Goal: Information Seeking & Learning: Learn about a topic

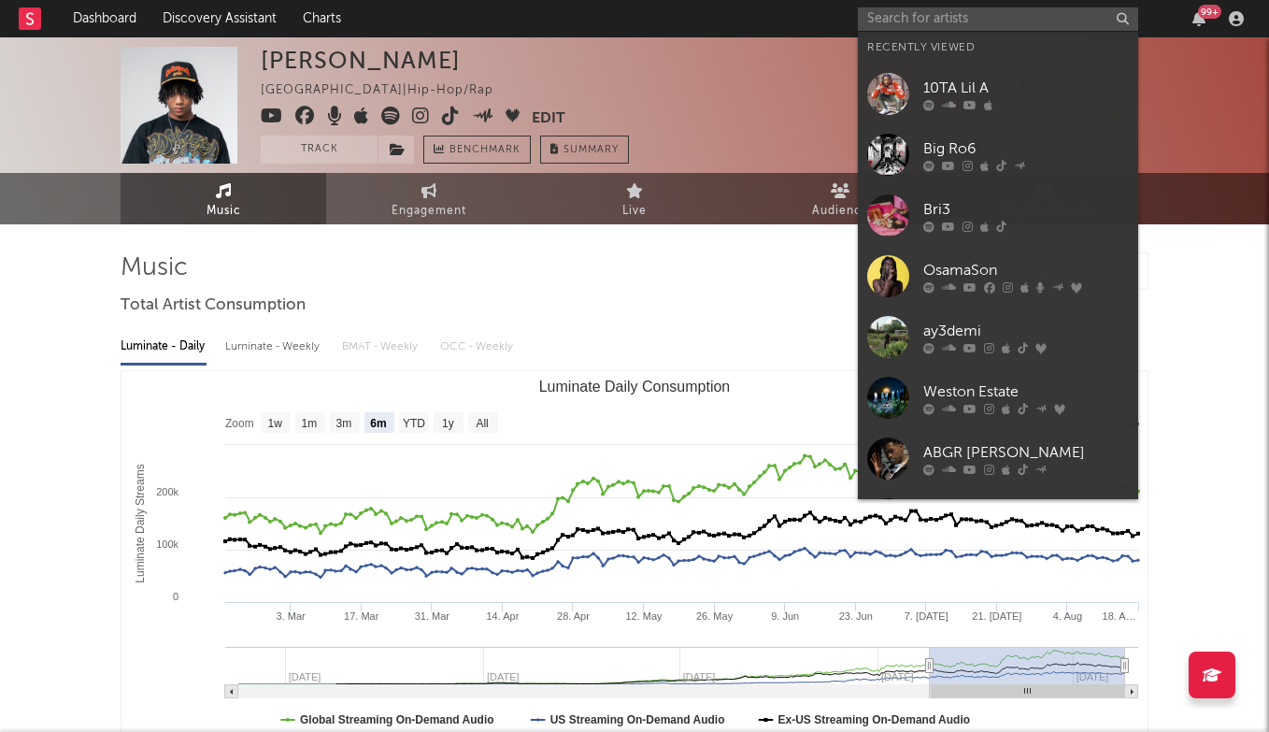
select select "6m"
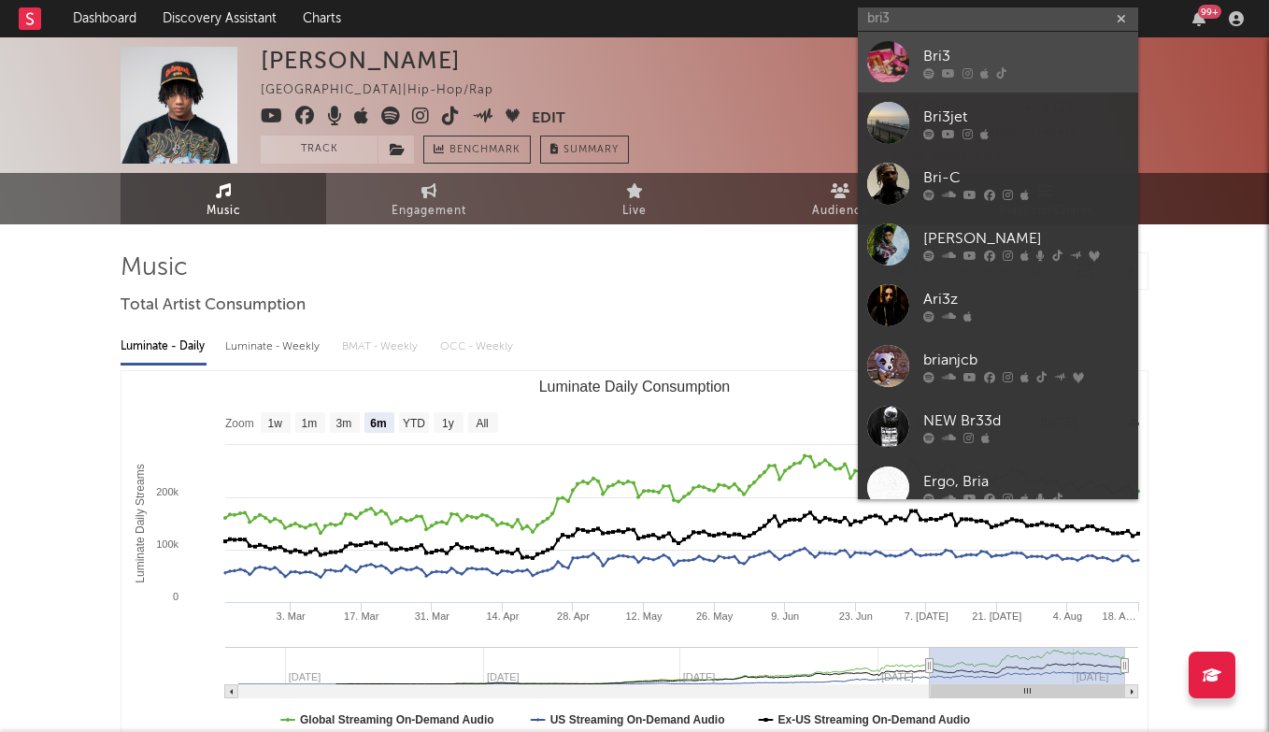
type input "bri3"
click at [951, 49] on div "Bri3" at bounding box center [1026, 56] width 206 height 22
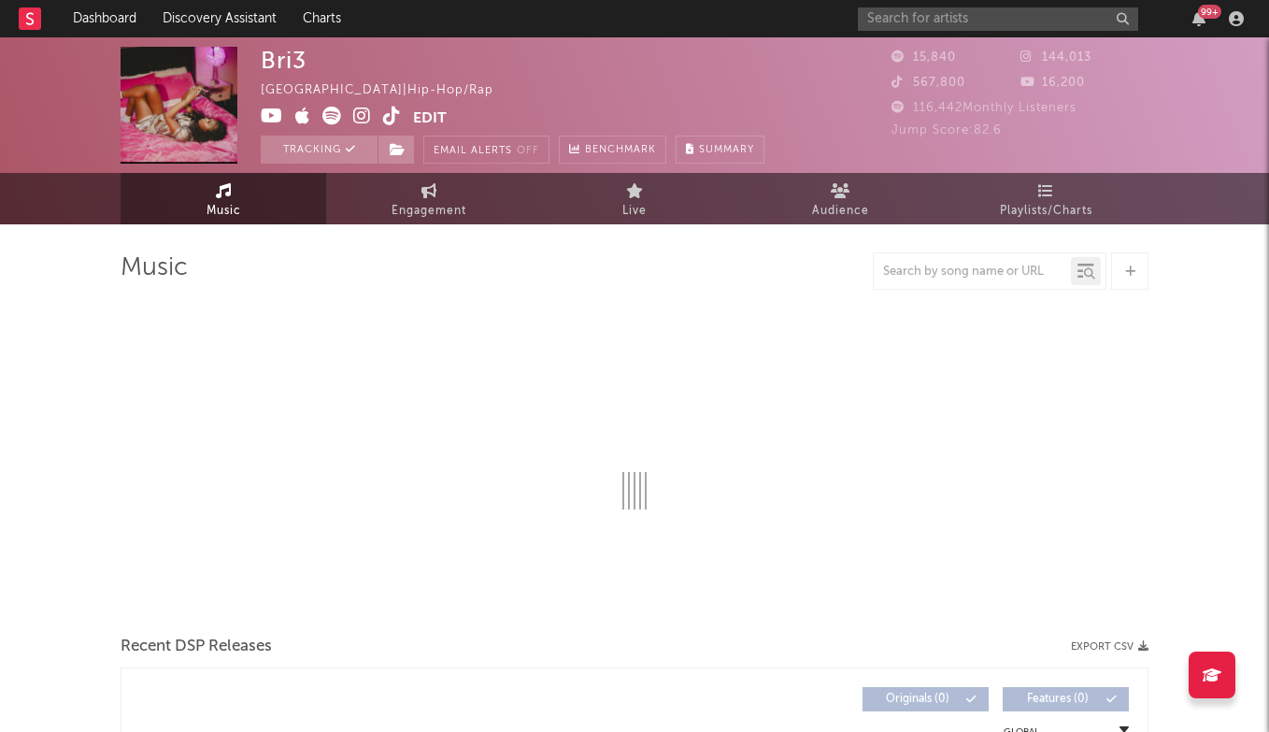
select select "6m"
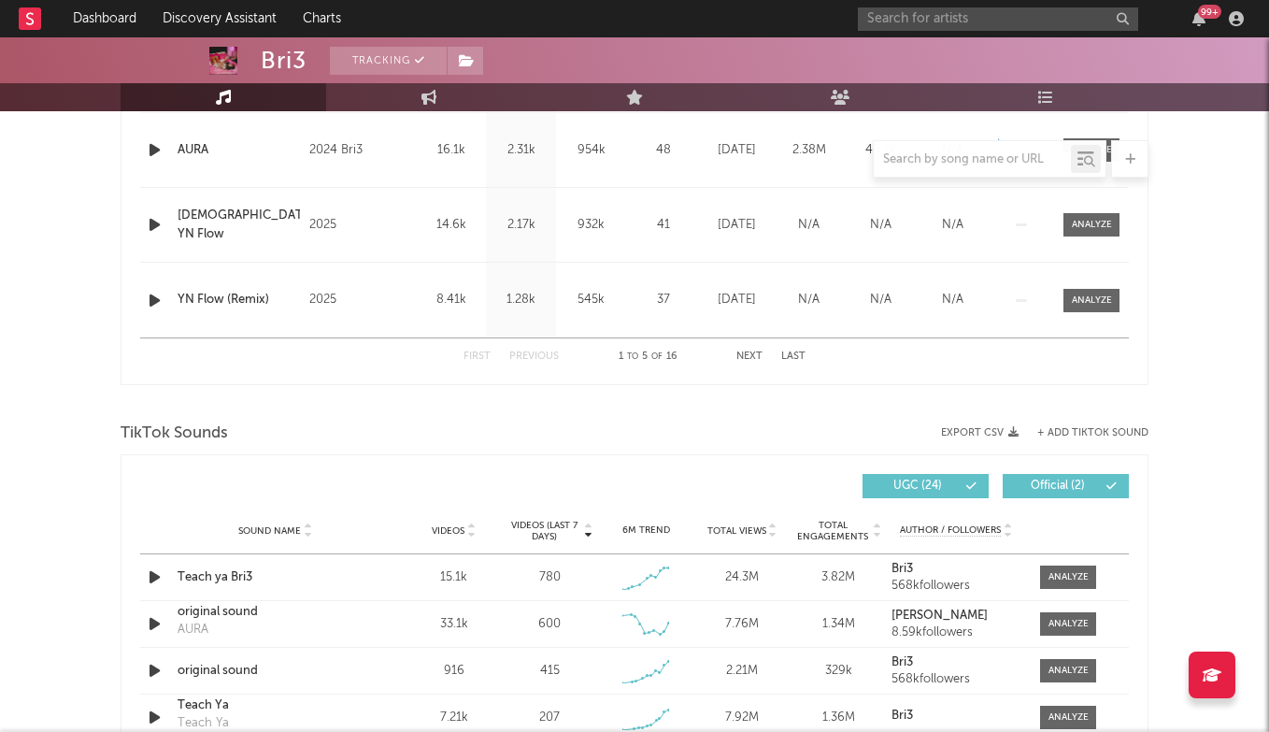
scroll to position [1225, 0]
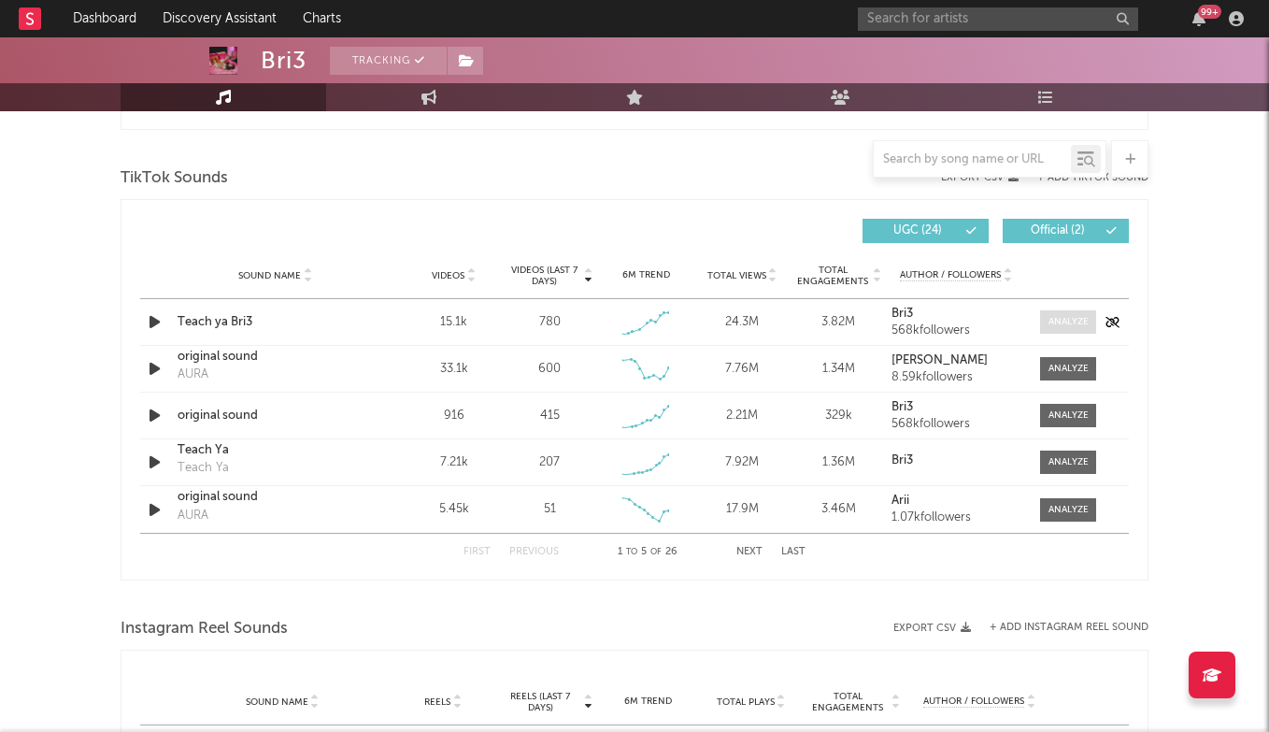
click at [1046, 328] on span at bounding box center [1068, 321] width 56 height 23
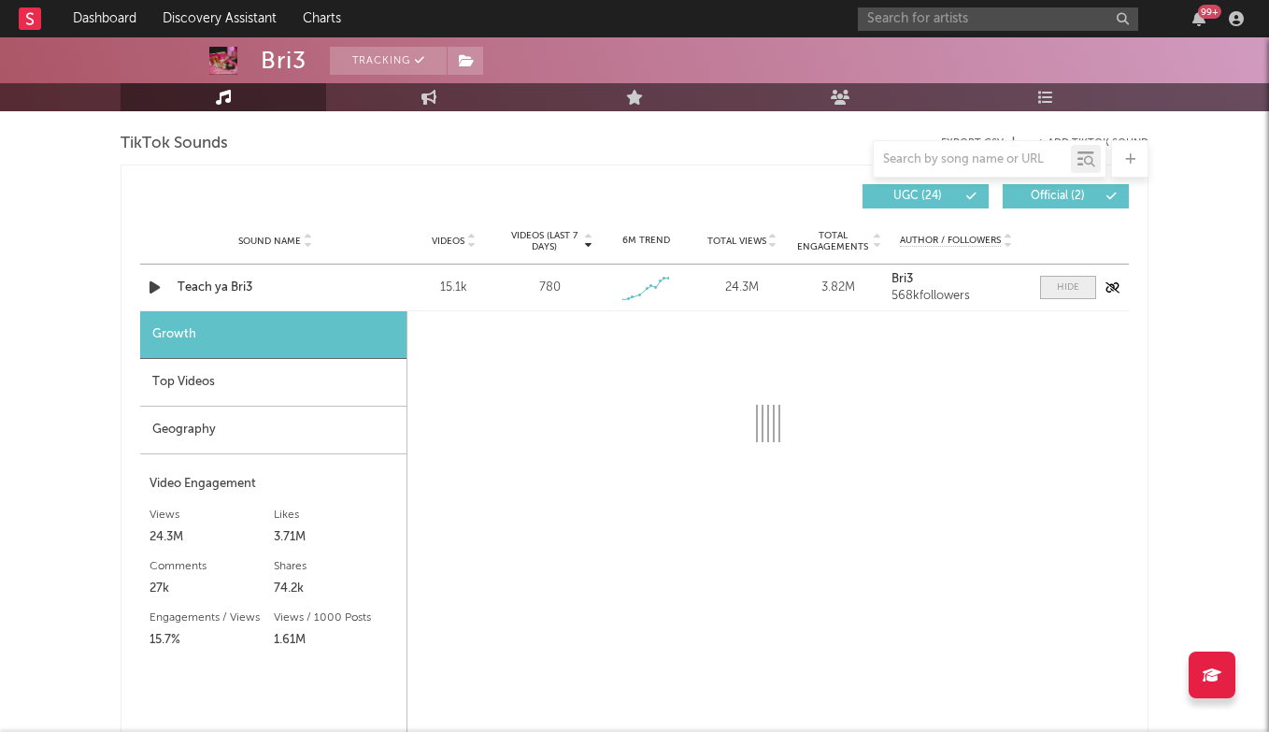
select select "1w"
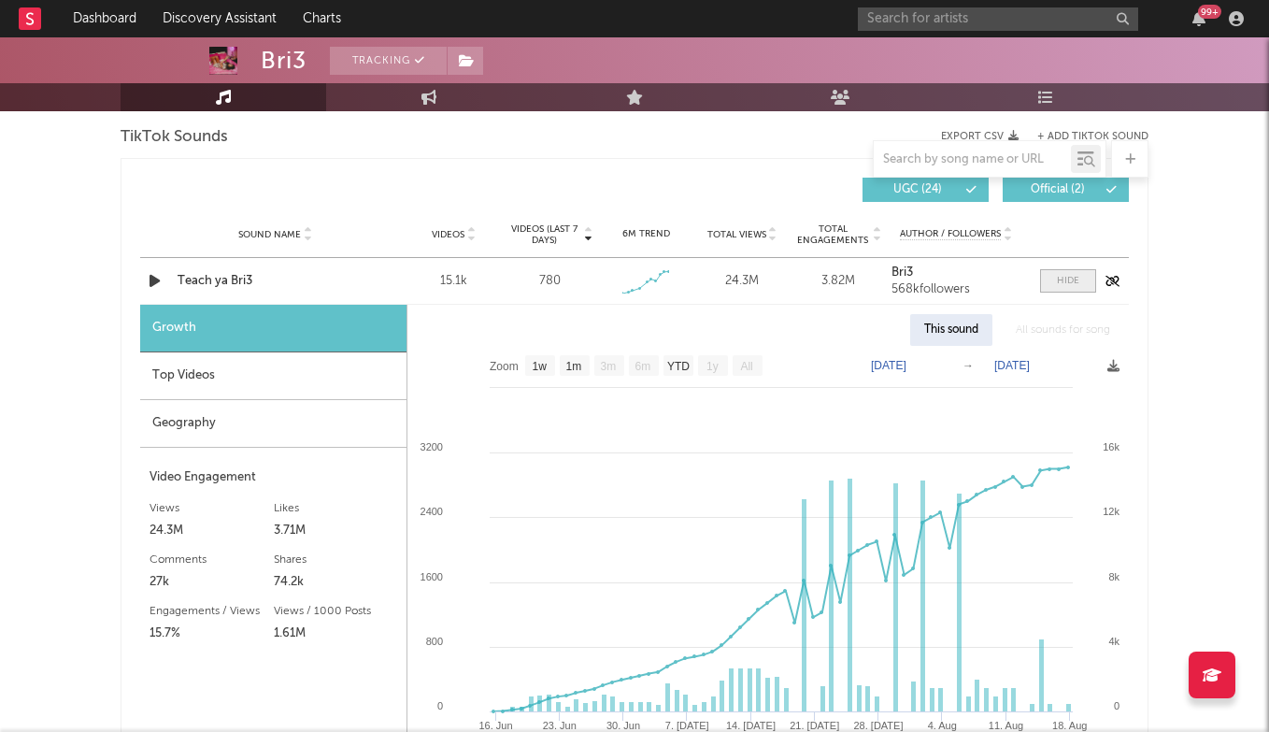
scroll to position [1270, 0]
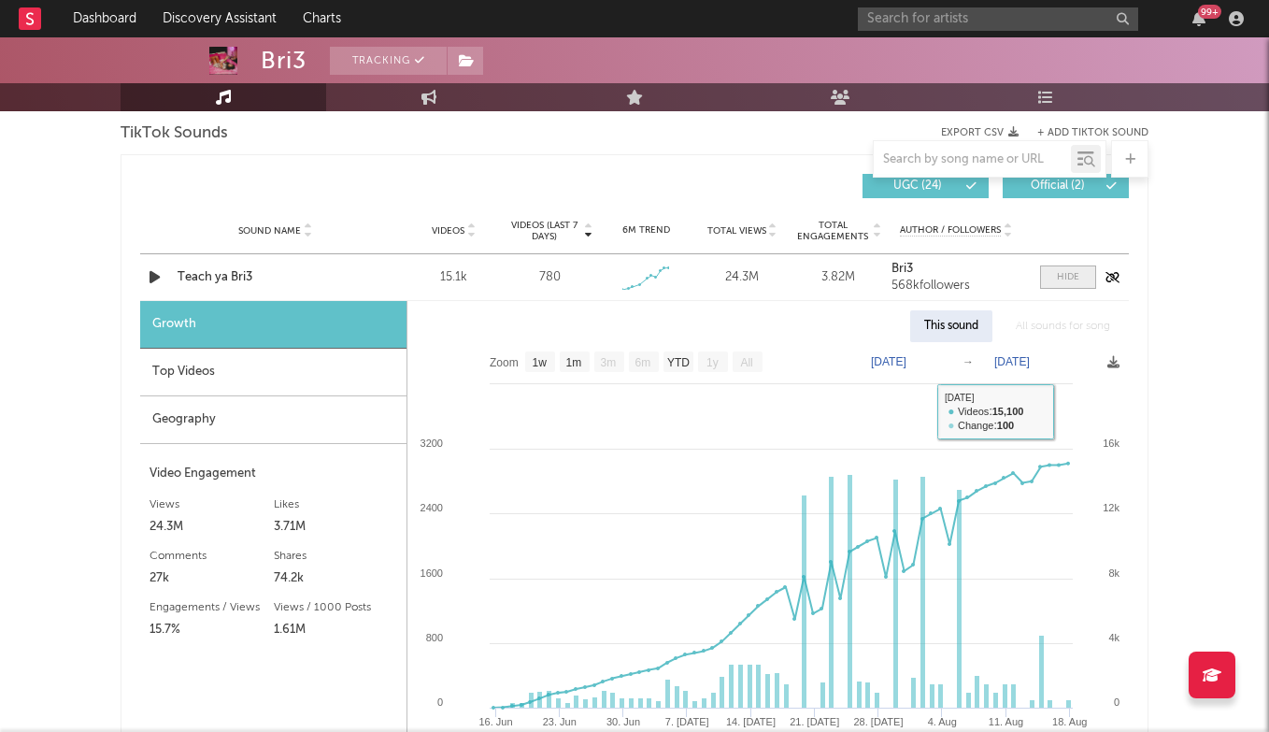
click at [1068, 281] on div at bounding box center [1068, 277] width 22 height 14
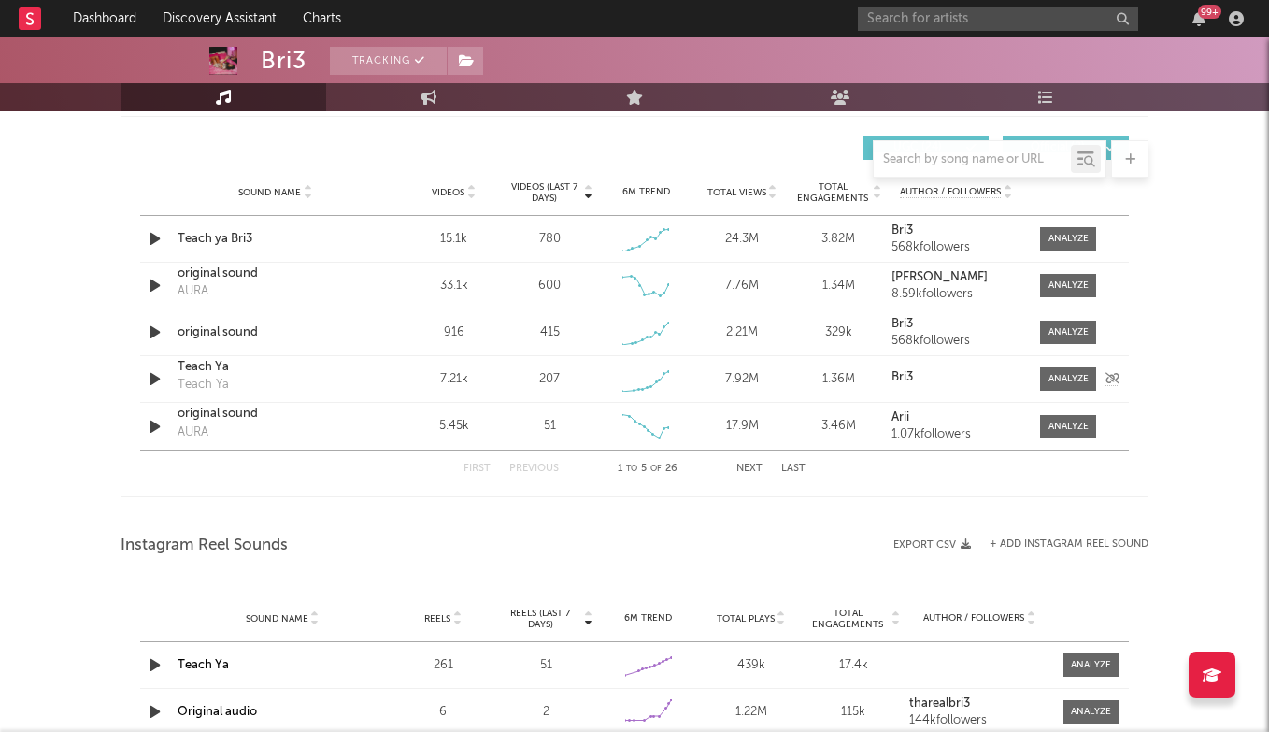
scroll to position [1296, 0]
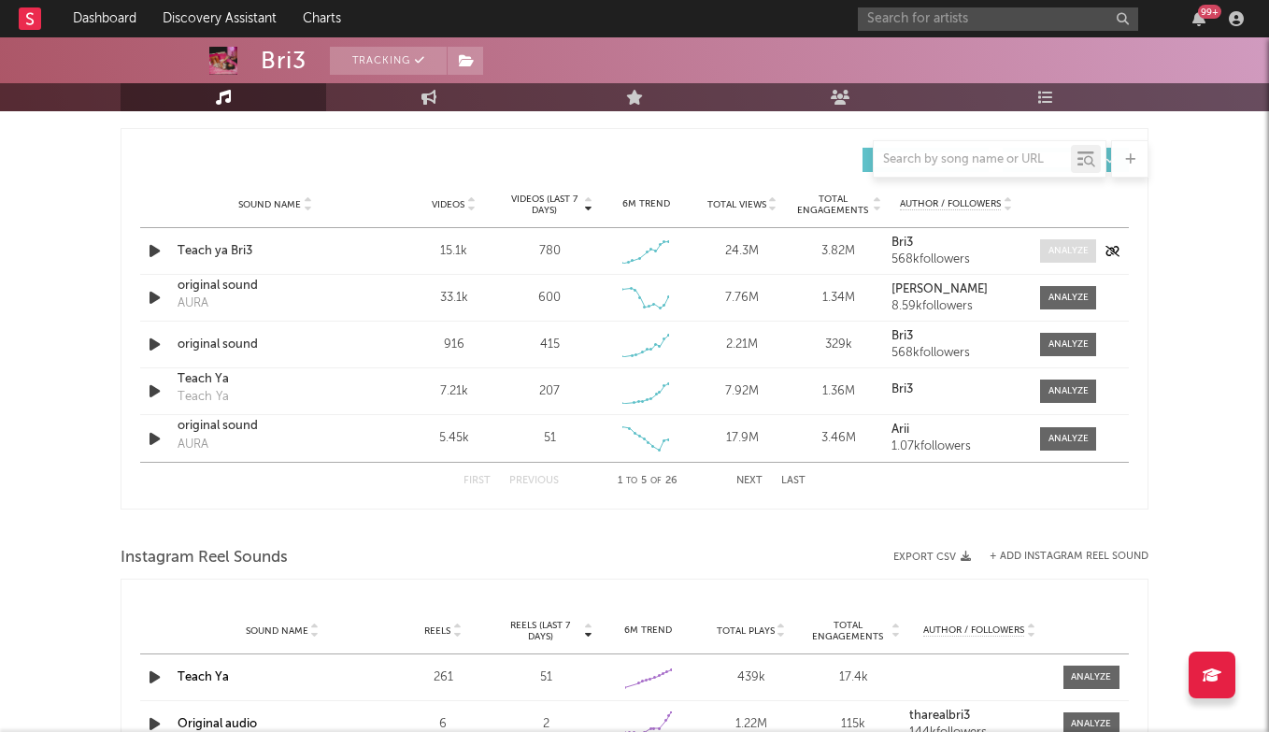
click at [1055, 240] on span at bounding box center [1068, 250] width 56 height 23
select select "1w"
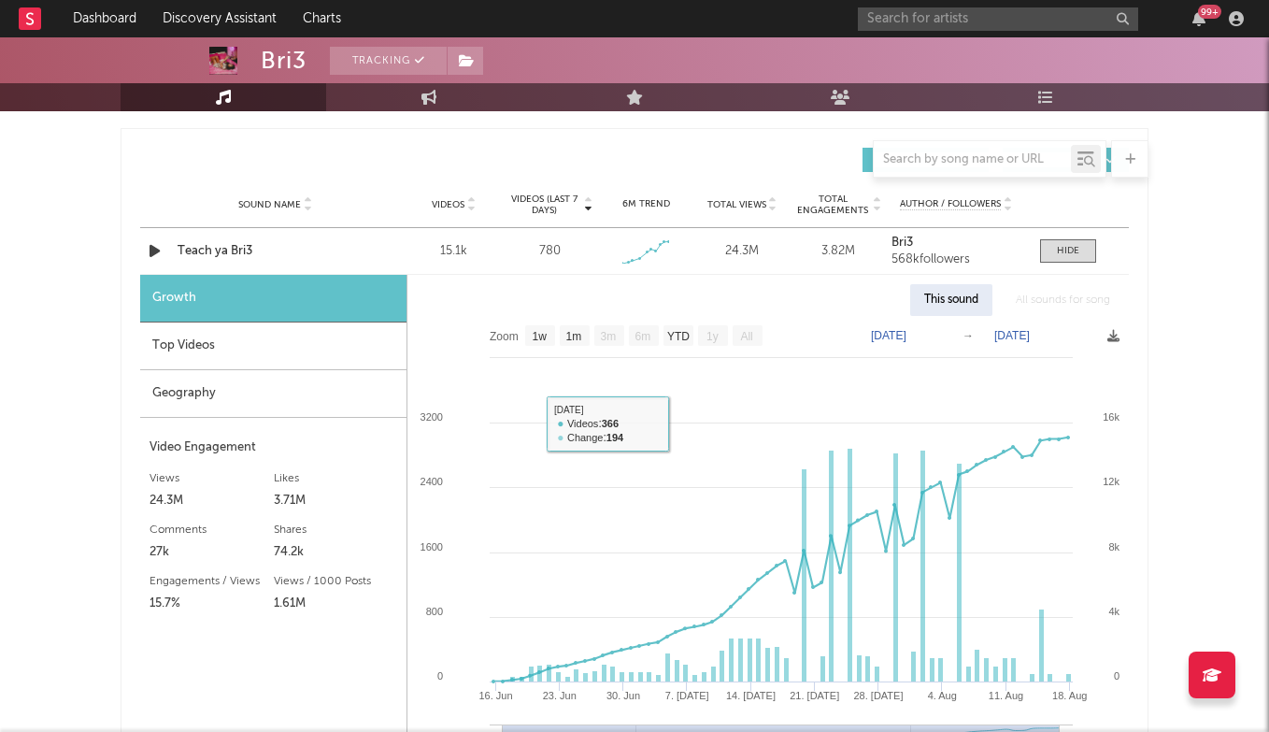
click at [206, 355] on div "Top Videos" at bounding box center [273, 346] width 266 height 48
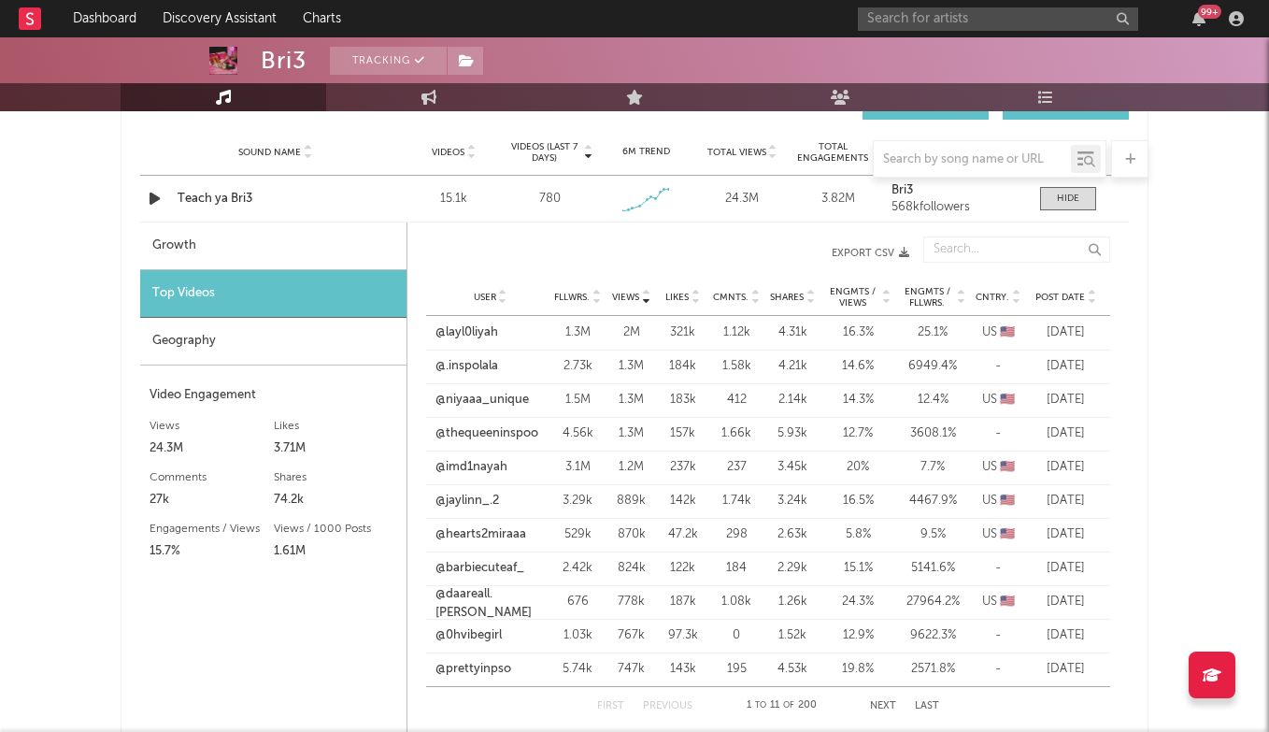
scroll to position [1351, 0]
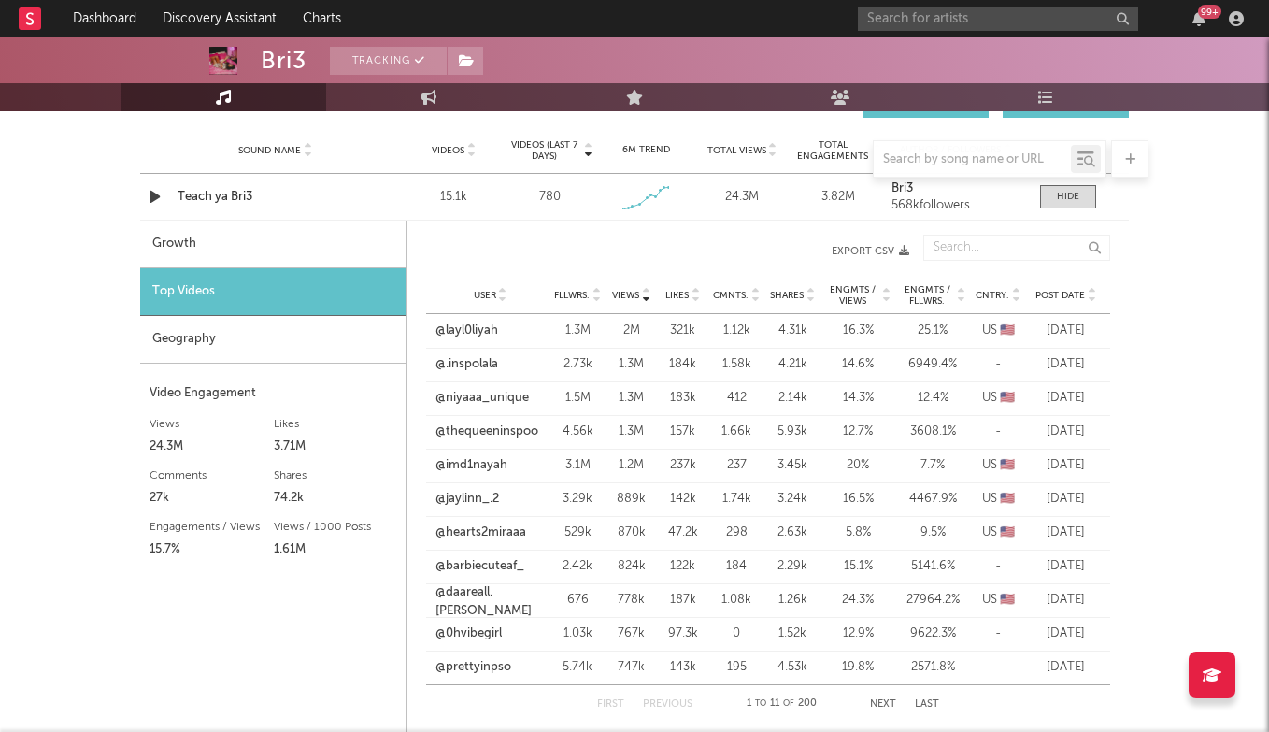
click at [577, 293] on span "Fllwrs." at bounding box center [572, 295] width 36 height 11
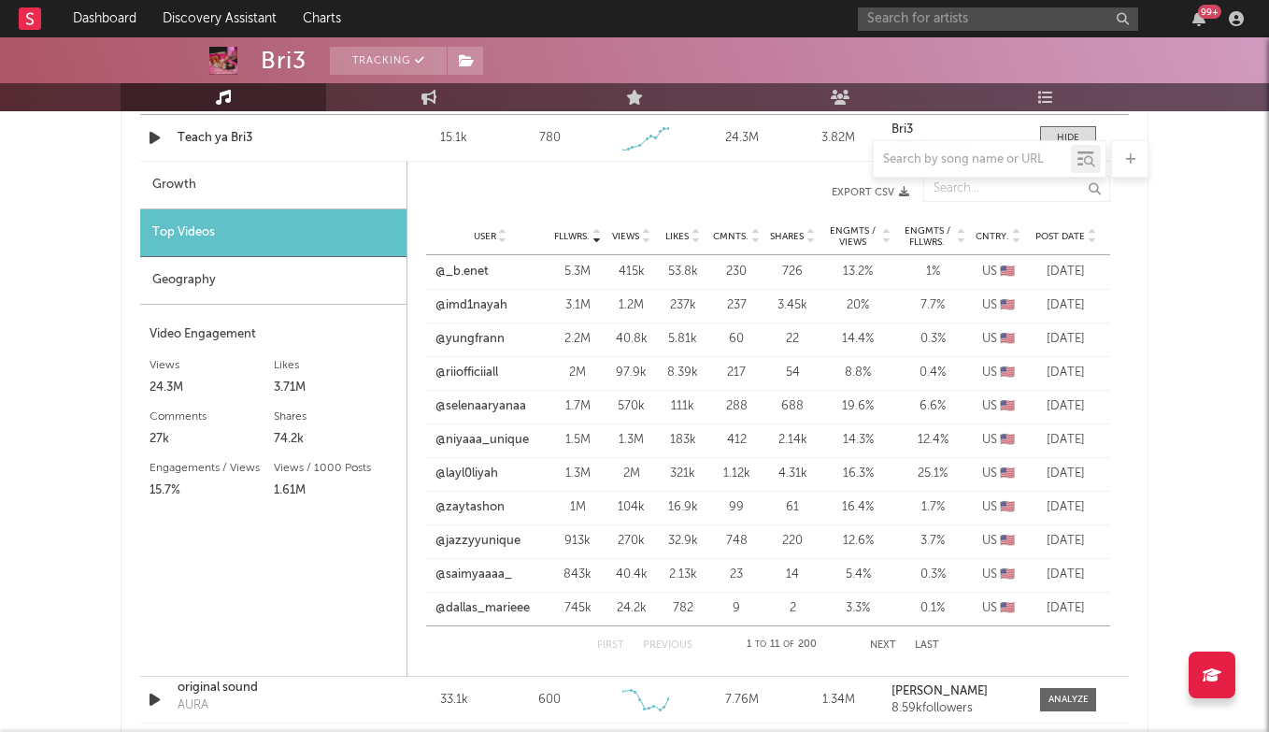
scroll to position [1418, 0]
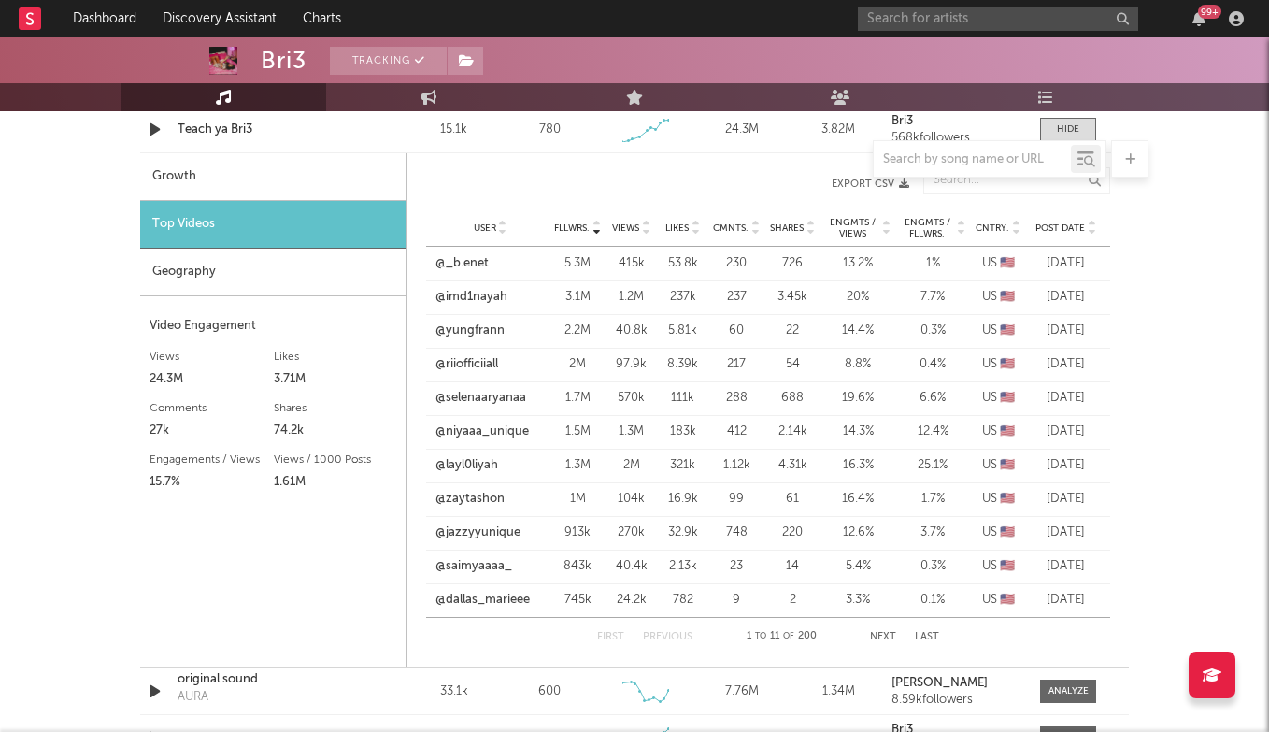
click at [885, 632] on button "Next" at bounding box center [883, 637] width 26 height 10
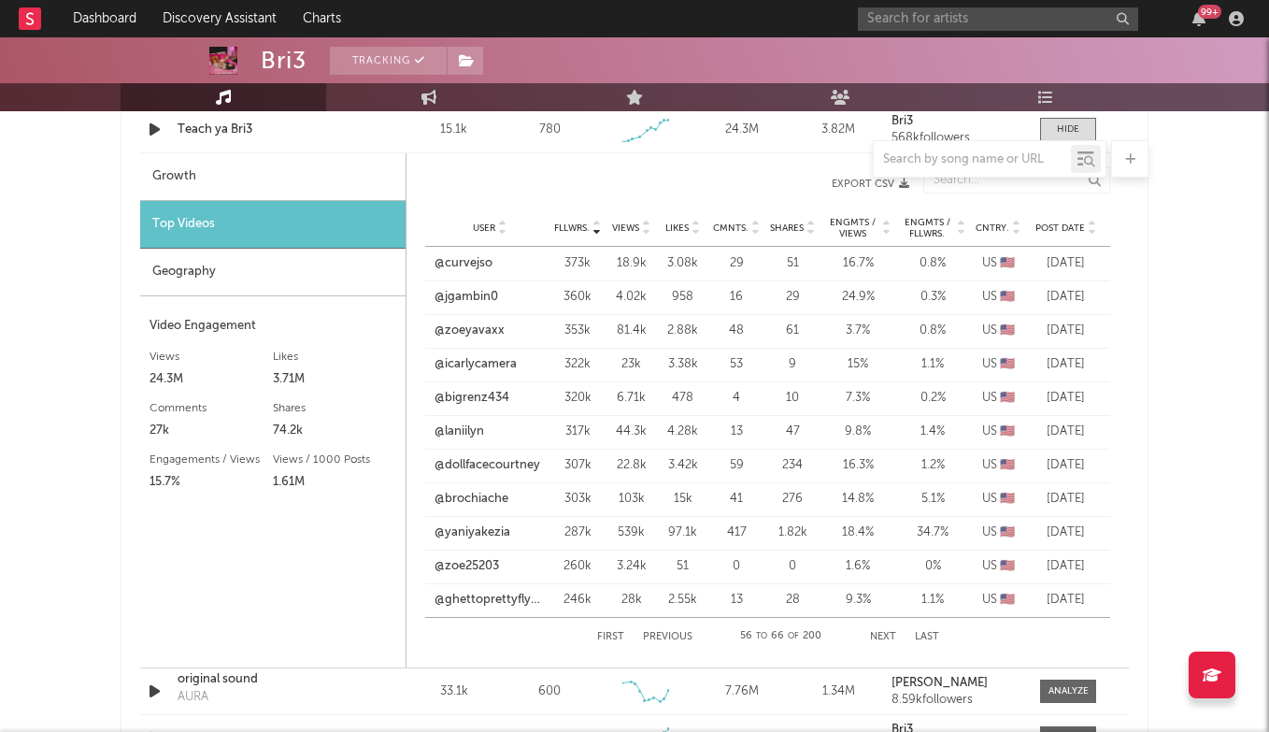
click at [675, 628] on div "First Previous 56 to 66 of 200 Next Last" at bounding box center [768, 636] width 342 height 37
click at [672, 635] on button "Previous" at bounding box center [668, 637] width 50 height 10
click at [880, 635] on button "Next" at bounding box center [883, 637] width 26 height 10
click at [971, 19] on input "text" at bounding box center [998, 18] width 280 height 23
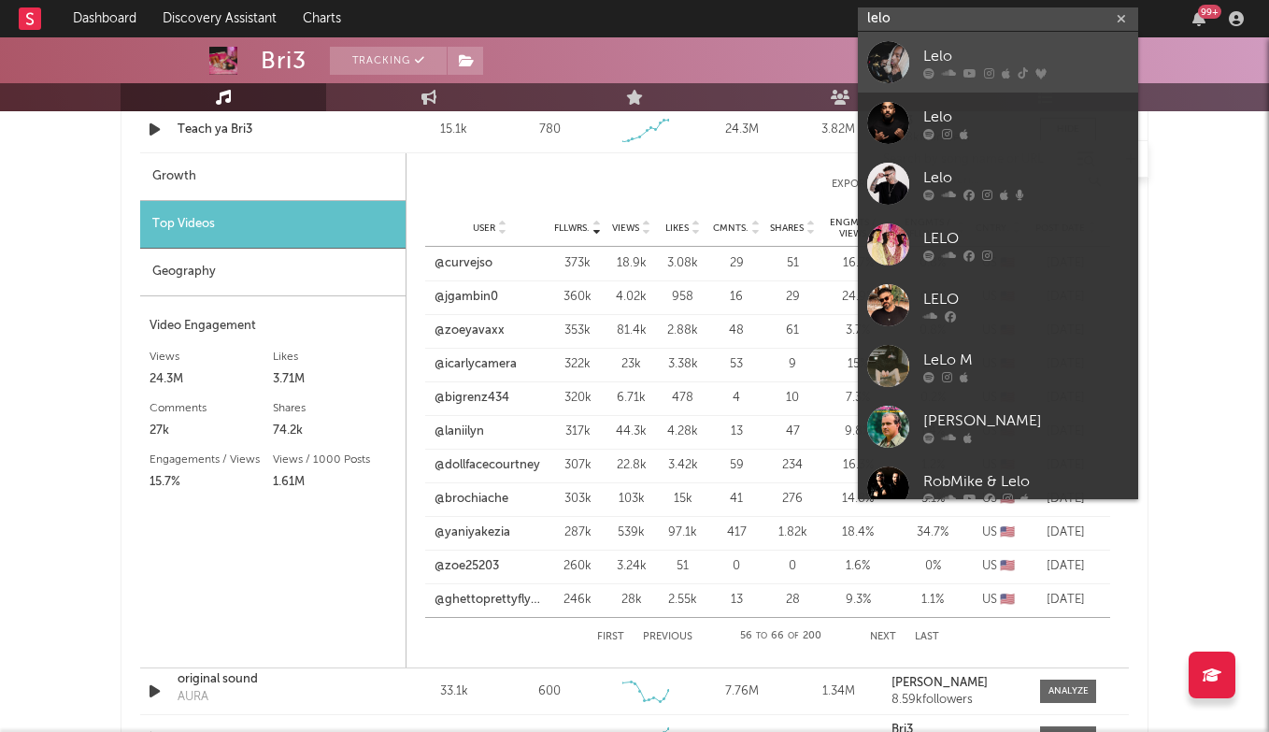
type input "lelo"
click at [959, 50] on div "Lelo" at bounding box center [1026, 56] width 206 height 22
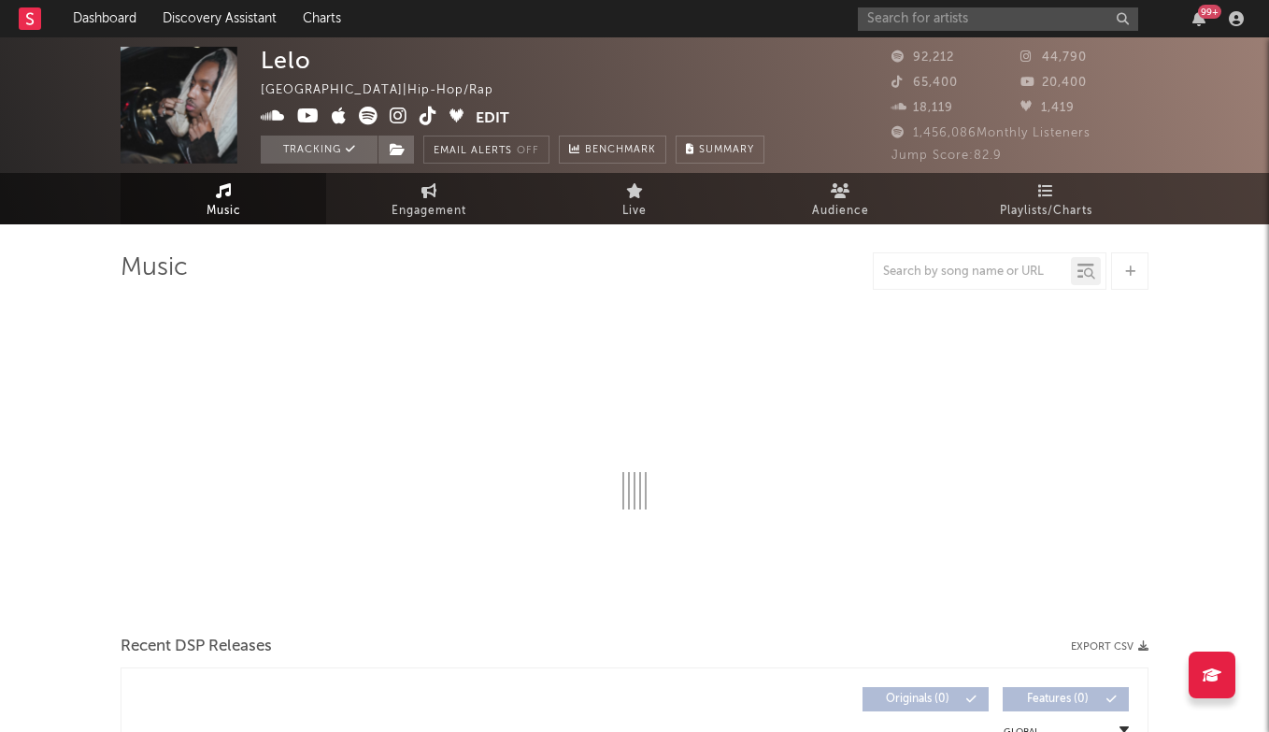
select select "6m"
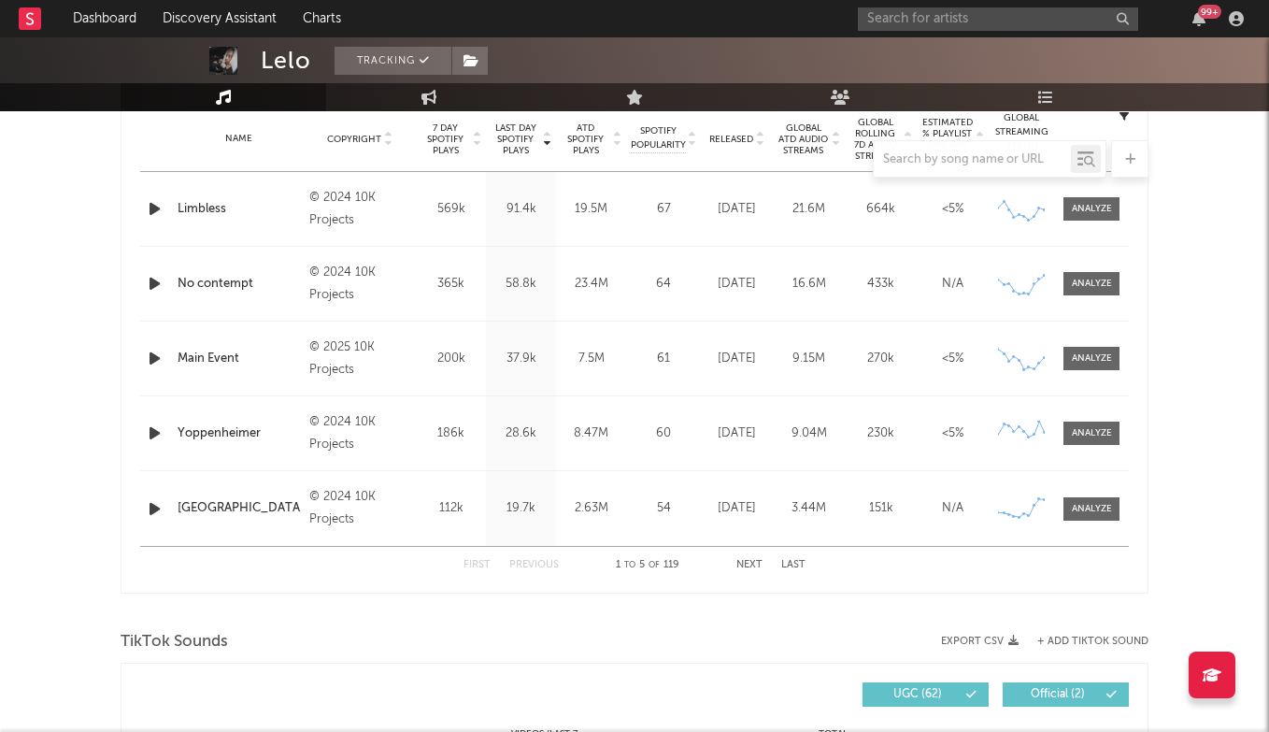
scroll to position [724, 0]
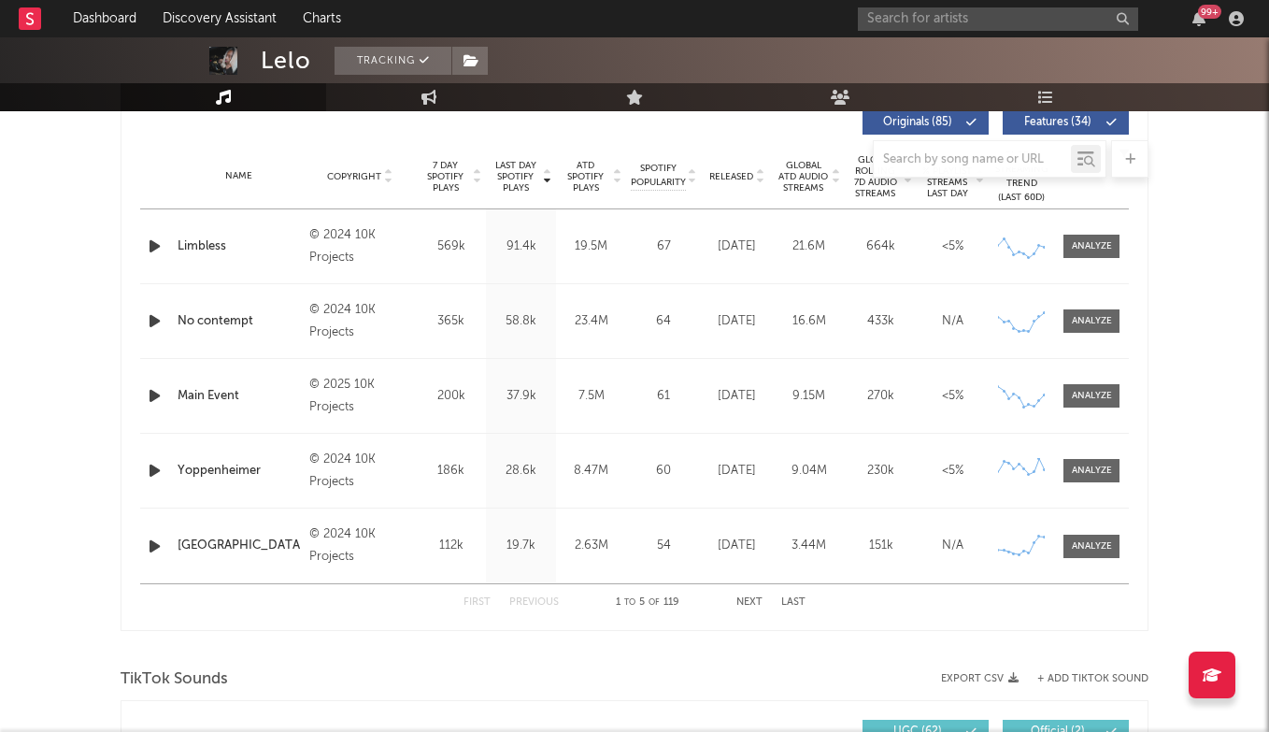
click at [1081, 301] on div "Name No contempt Copyright © 2024 10K Projects Label 10K Projects Album Names N…" at bounding box center [634, 321] width 989 height 74
click at [1081, 322] on div at bounding box center [1092, 321] width 40 height 14
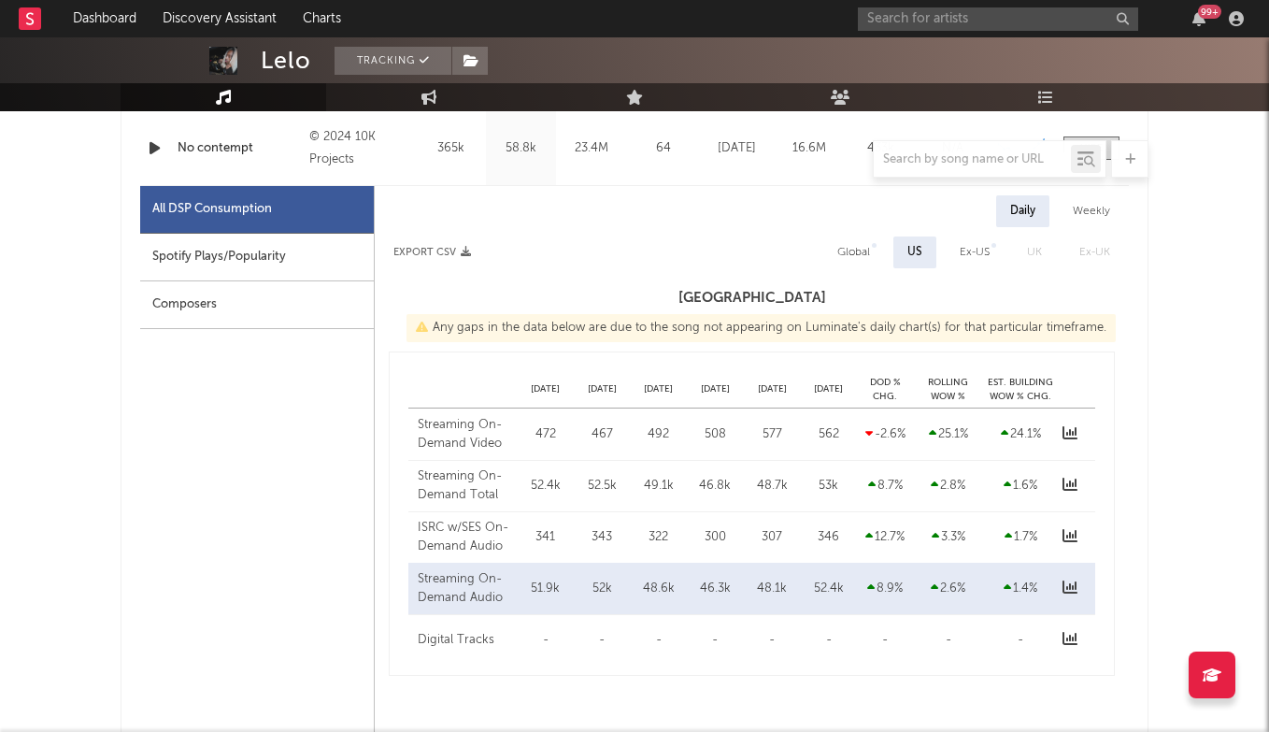
select select "6m"
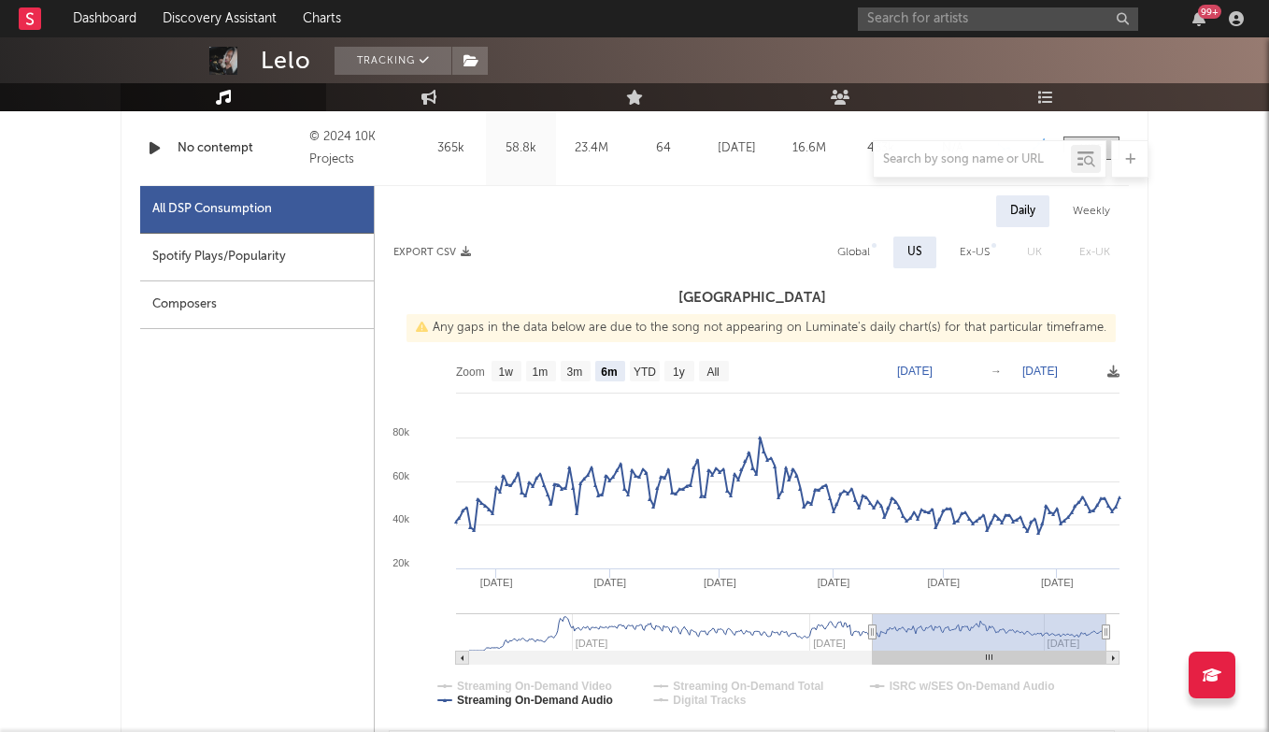
scroll to position [951, 0]
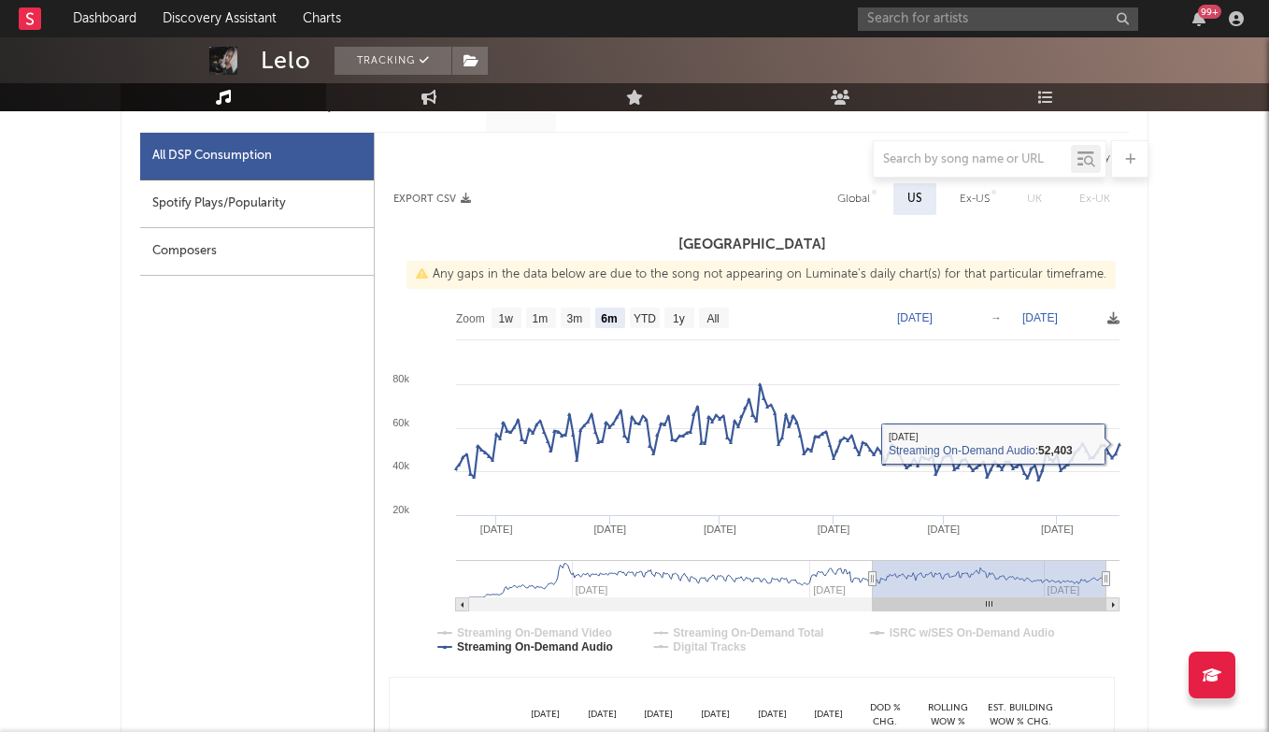
click at [1143, 422] on div "Last Day Spotify Plays Copyright 7 Day Spotify Plays Last Day Spotify Plays ATD…" at bounding box center [635, 578] width 1028 height 1429
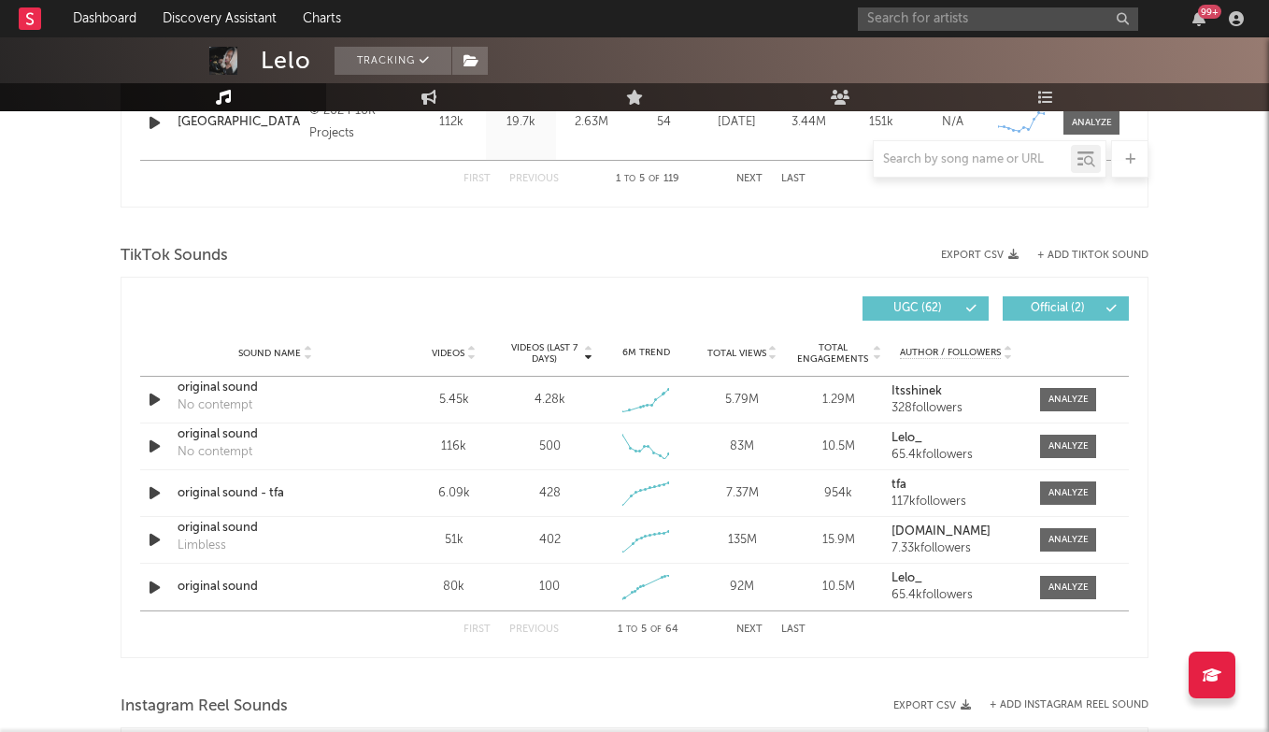
scroll to position [2042, 0]
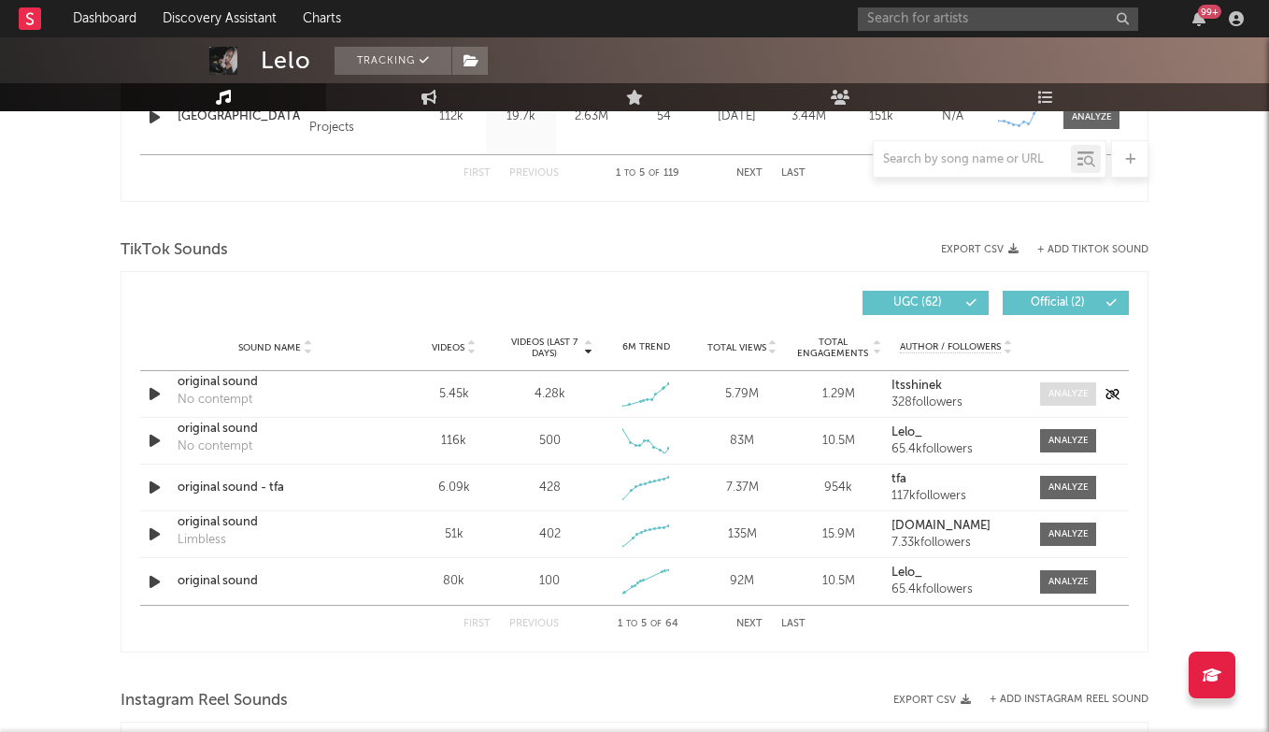
click at [1053, 383] on span at bounding box center [1068, 393] width 56 height 23
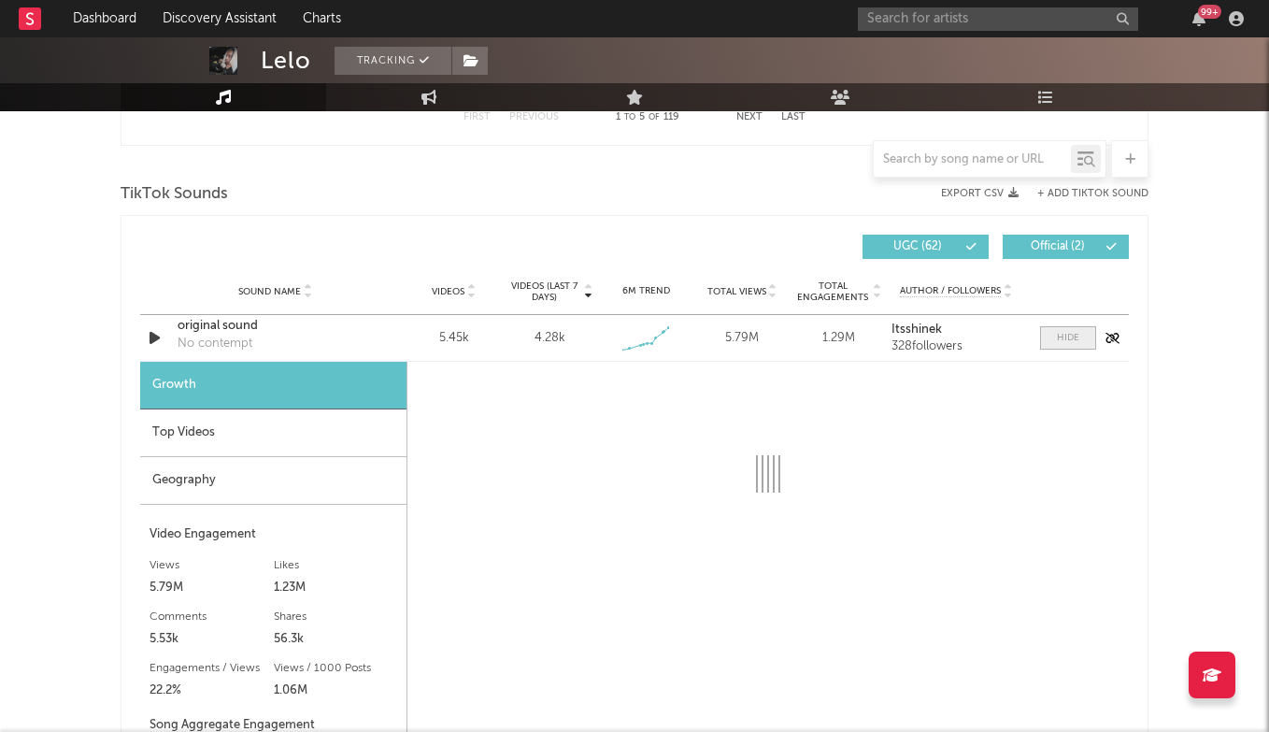
select select "1w"
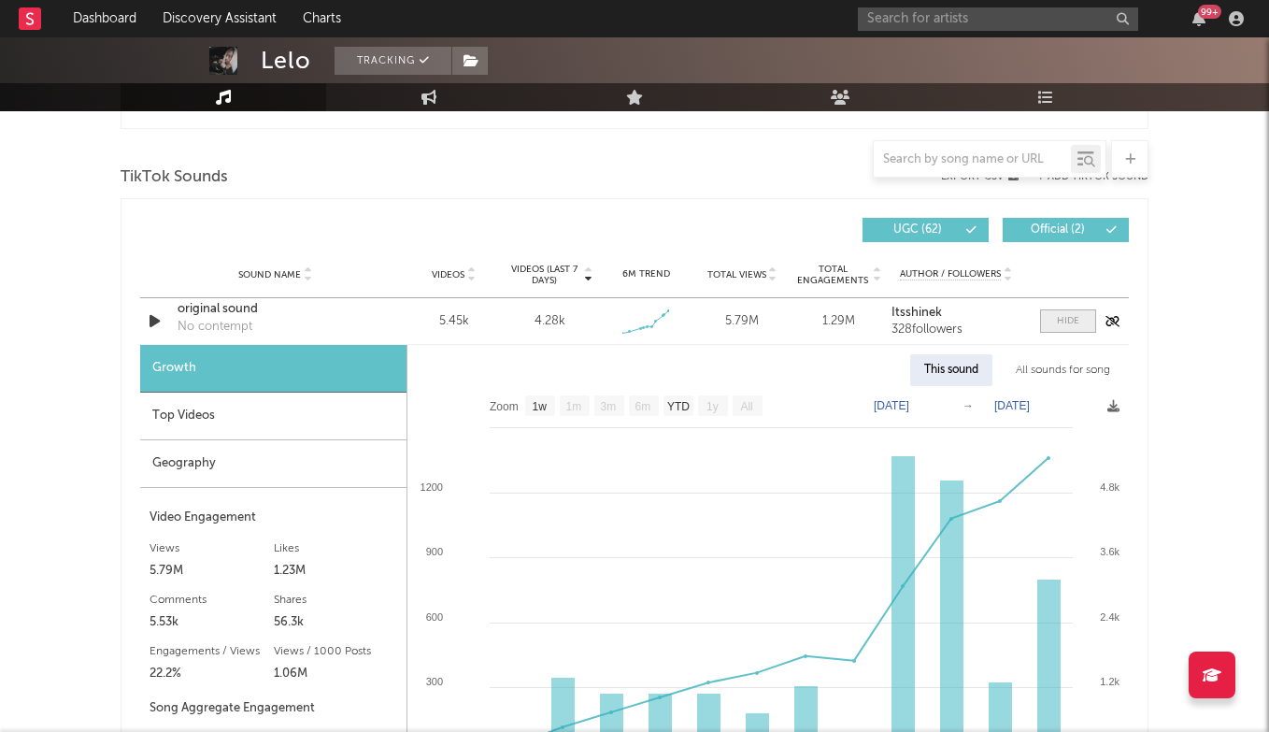
scroll to position [2124, 0]
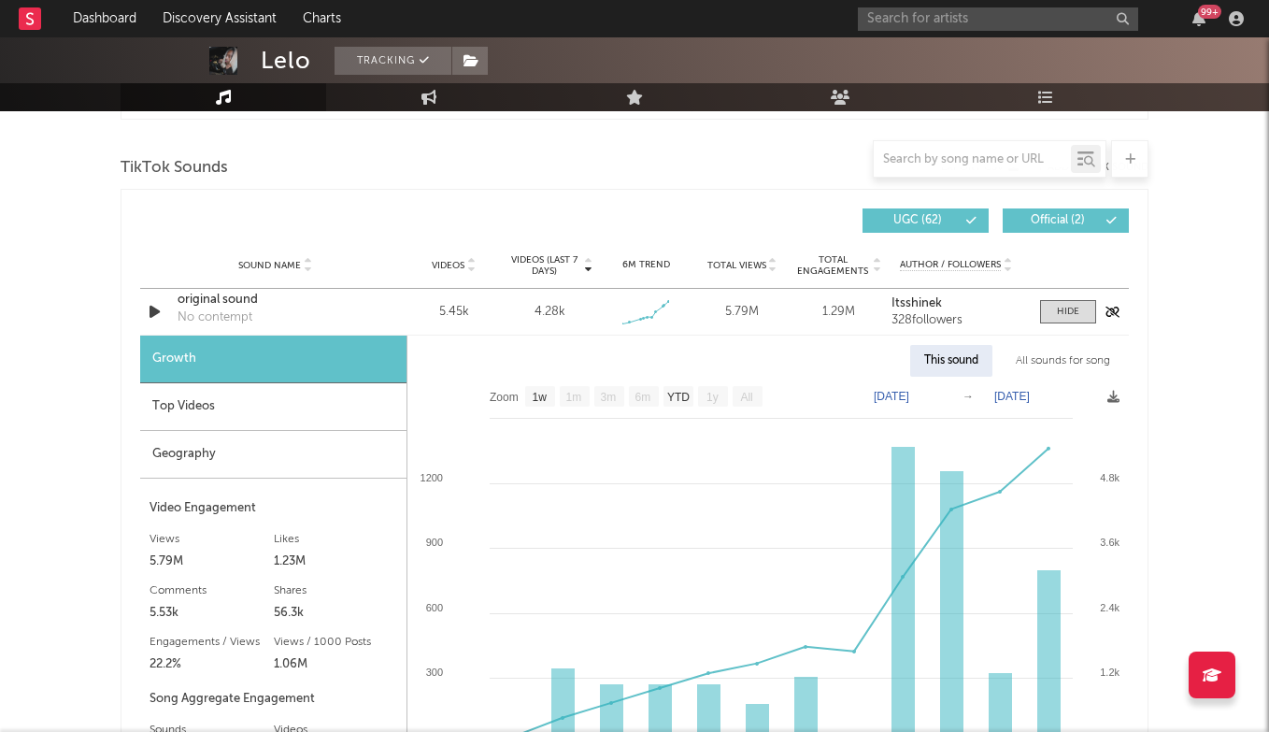
click at [215, 296] on div "original sound" at bounding box center [275, 300] width 195 height 19
